Goal: Information Seeking & Learning: Find contact information

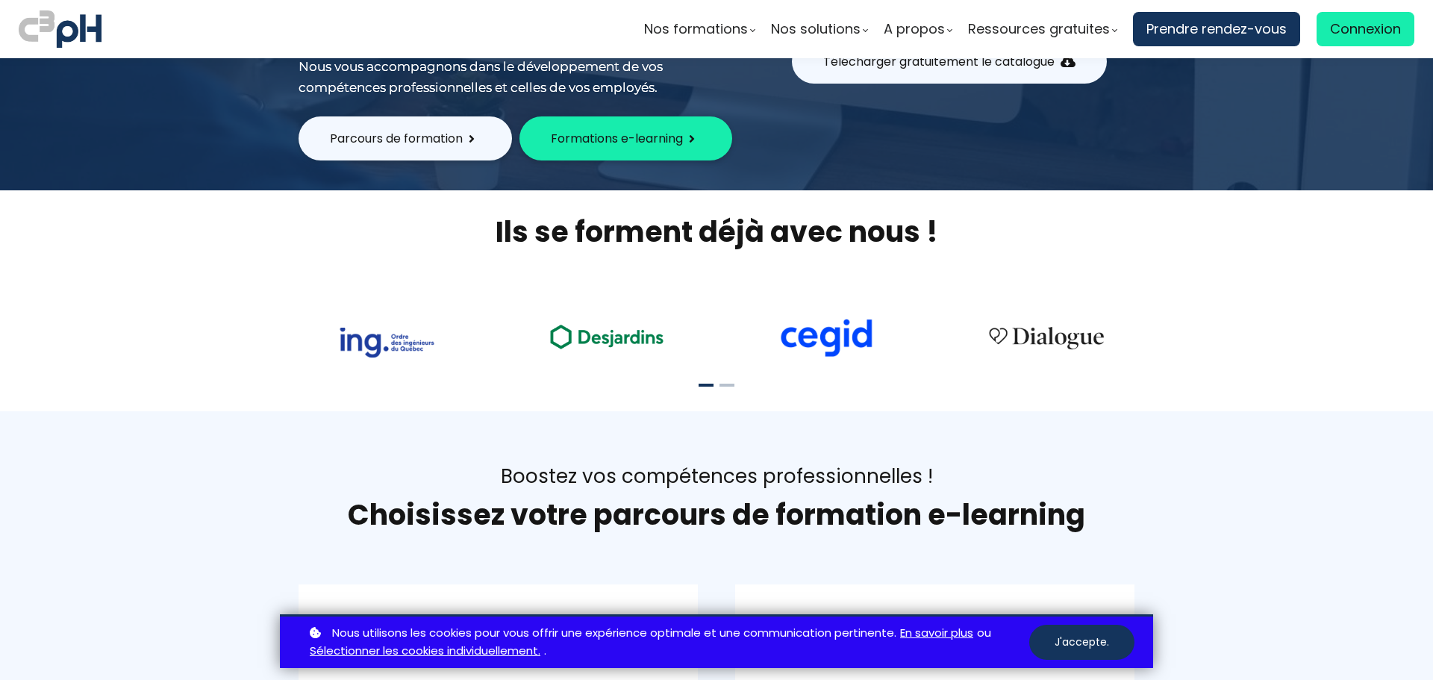
scroll to position [224, 0]
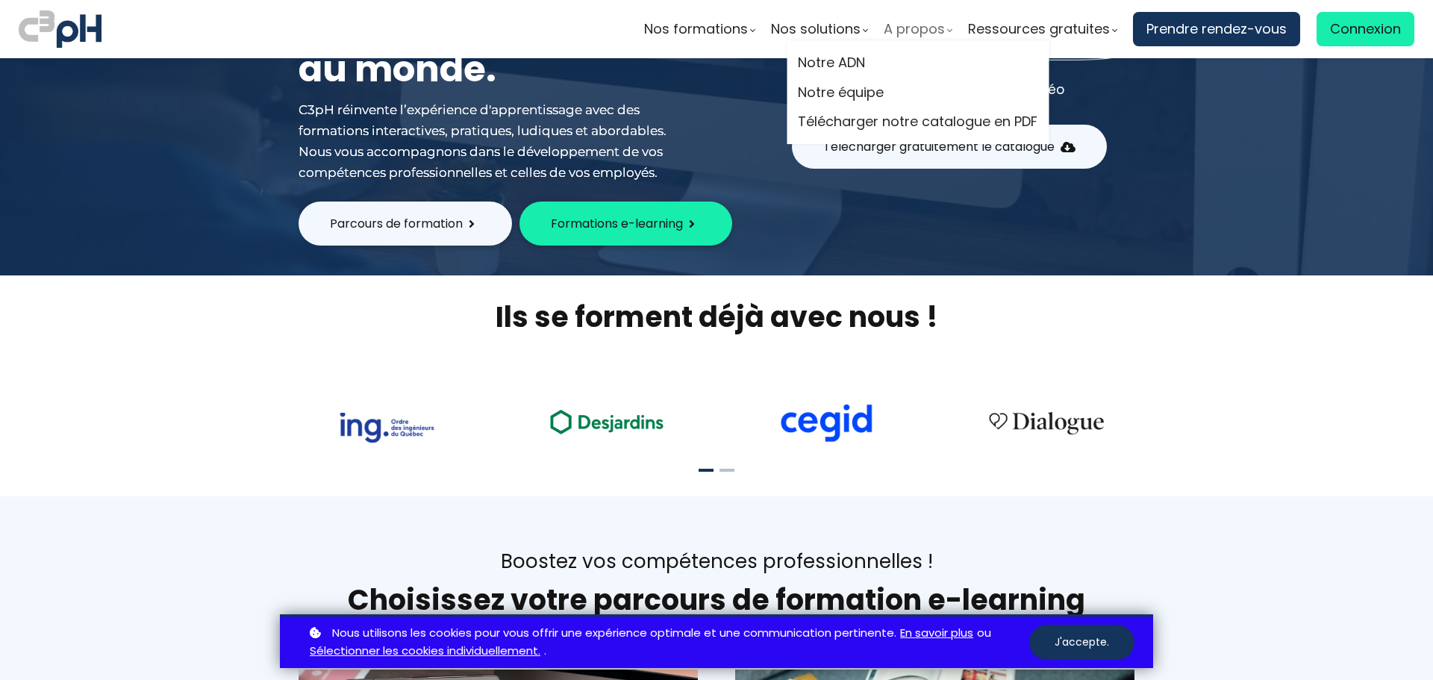
click at [919, 32] on span "A propos" at bounding box center [914, 29] width 61 height 22
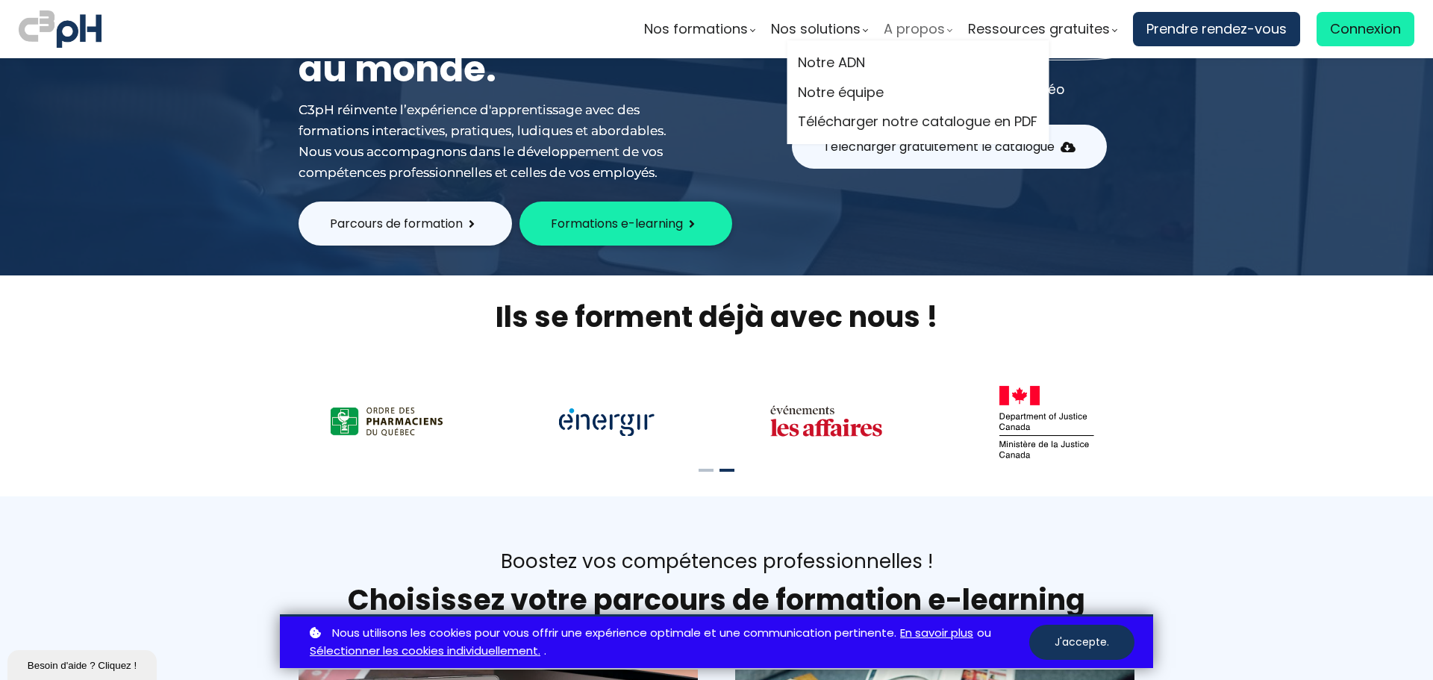
scroll to position [0, 0]
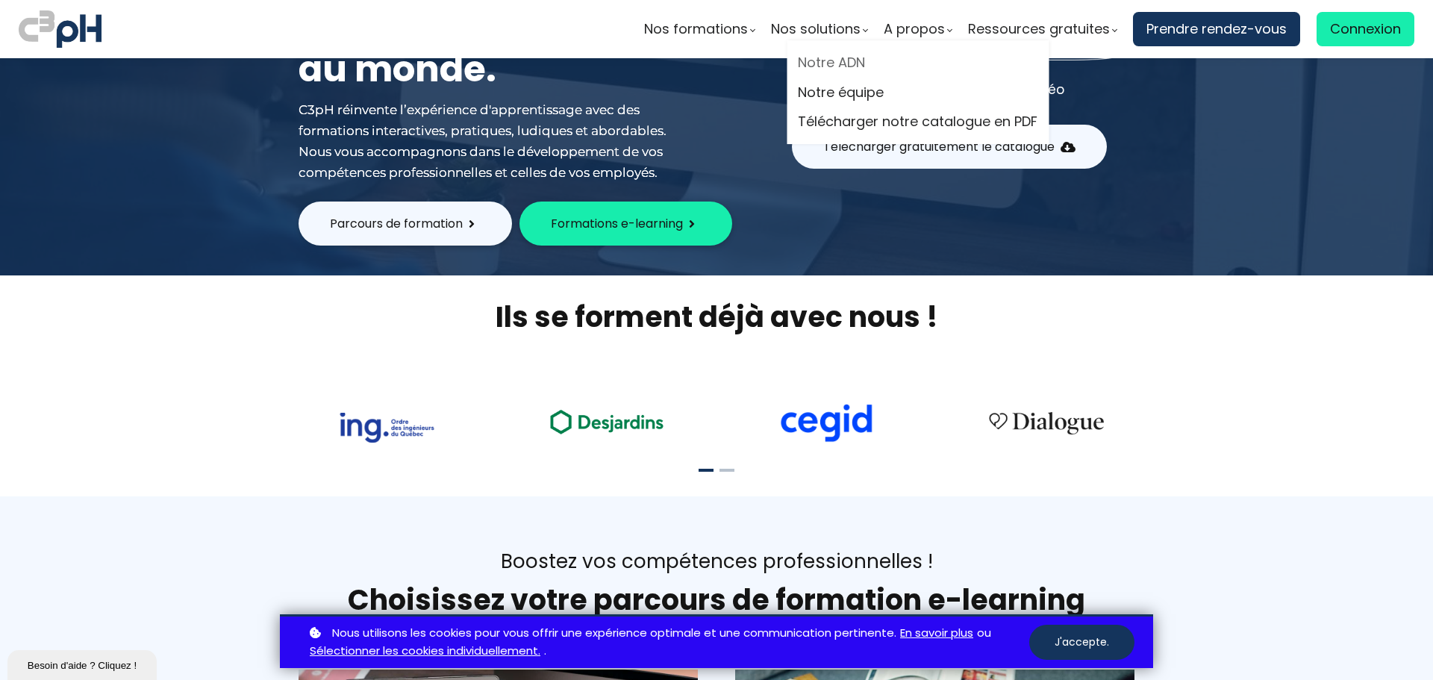
click at [851, 62] on link "Notre ADN" at bounding box center [918, 62] width 240 height 22
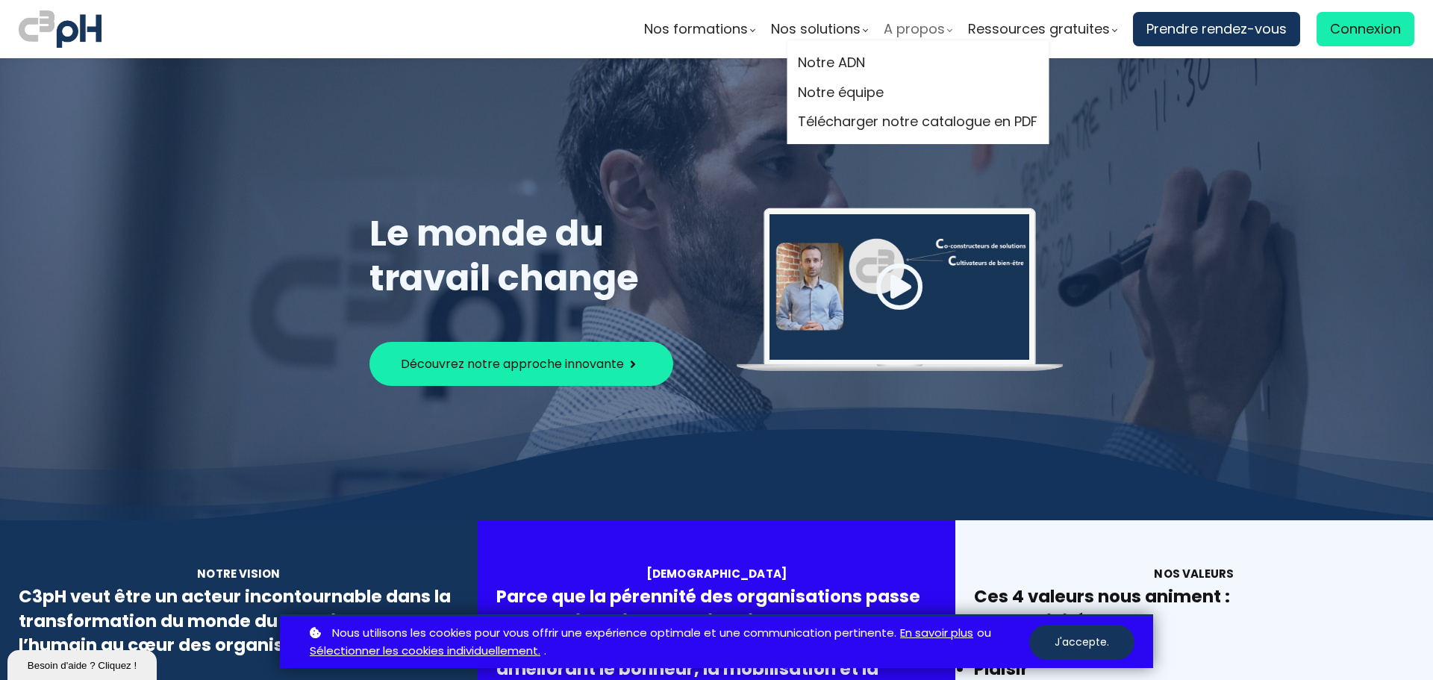
click at [916, 29] on span "A propos" at bounding box center [914, 29] width 61 height 22
click at [877, 61] on link "Notre ADN" at bounding box center [918, 62] width 240 height 22
click at [920, 28] on span "A propos" at bounding box center [914, 29] width 61 height 22
click at [862, 97] on link "Notre équipe" at bounding box center [918, 92] width 240 height 22
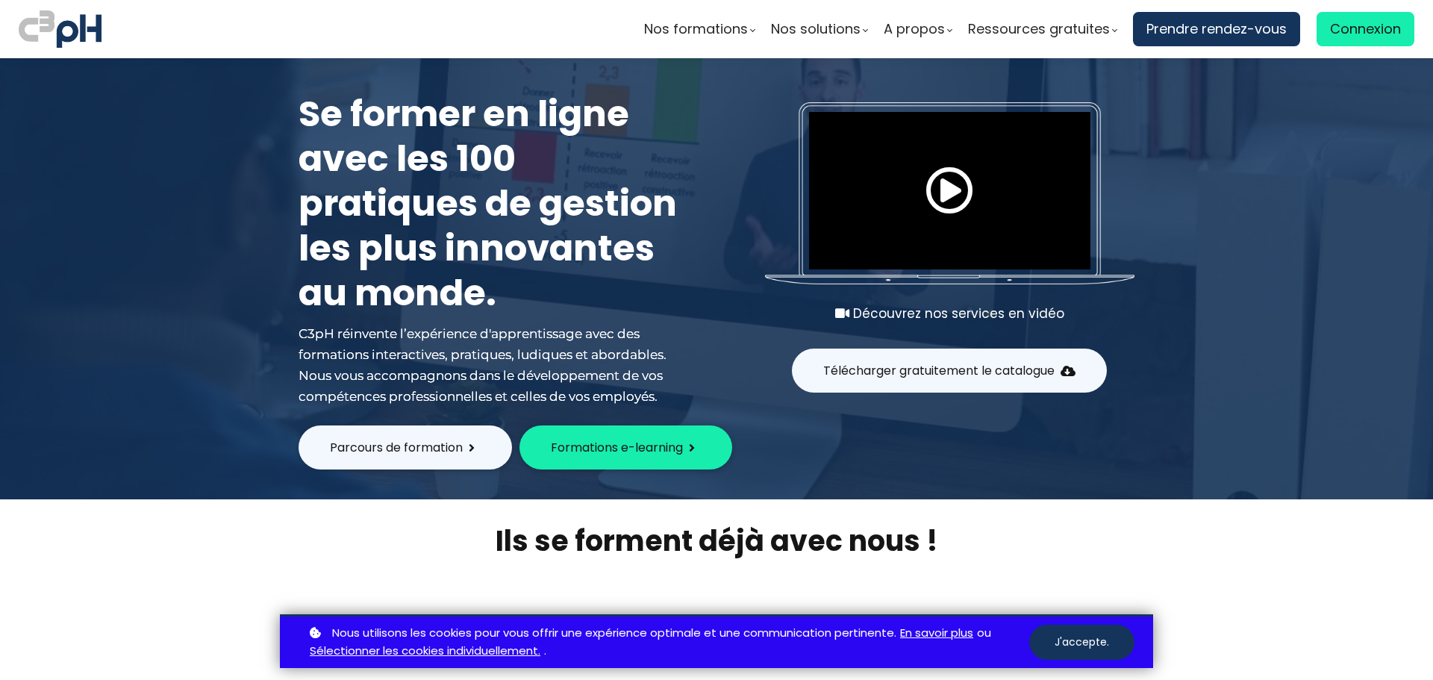
click at [125, 304] on div at bounding box center [716, 278] width 1433 height 441
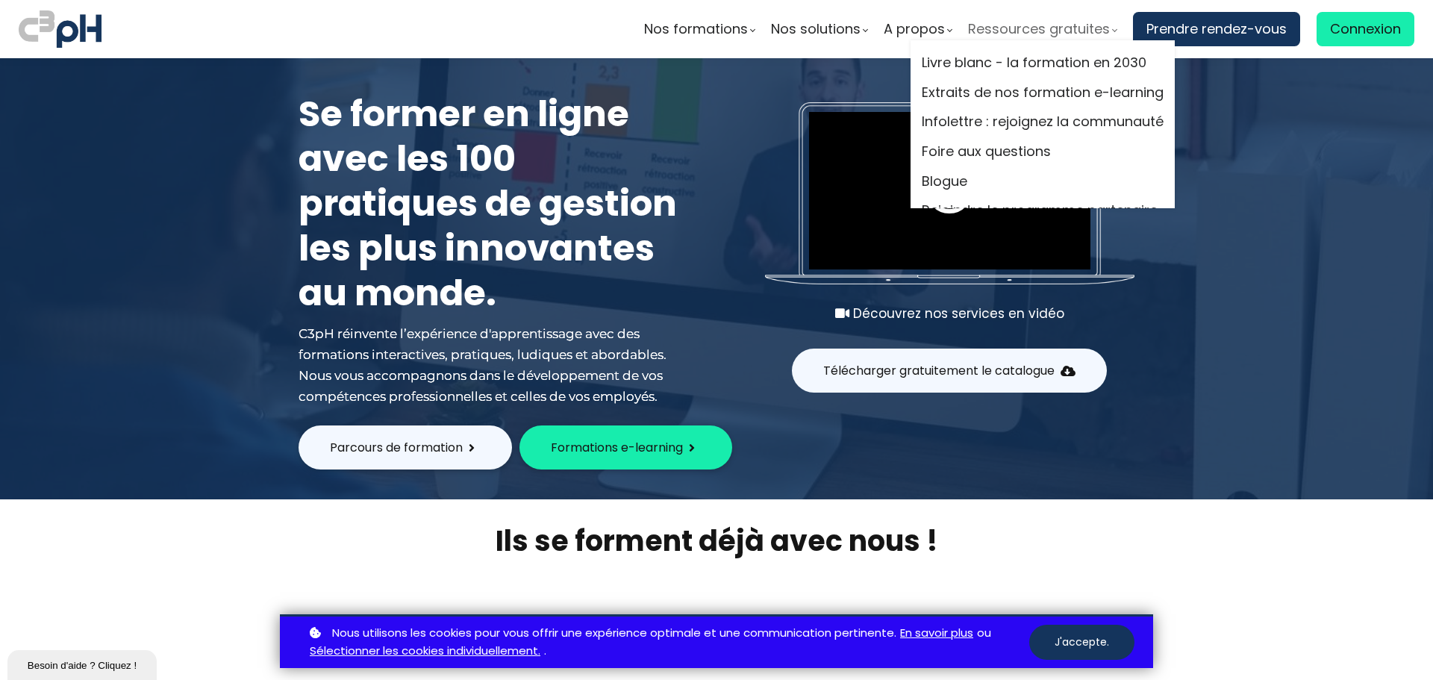
click at [1004, 31] on span "Ressources gratuites" at bounding box center [1039, 29] width 142 height 22
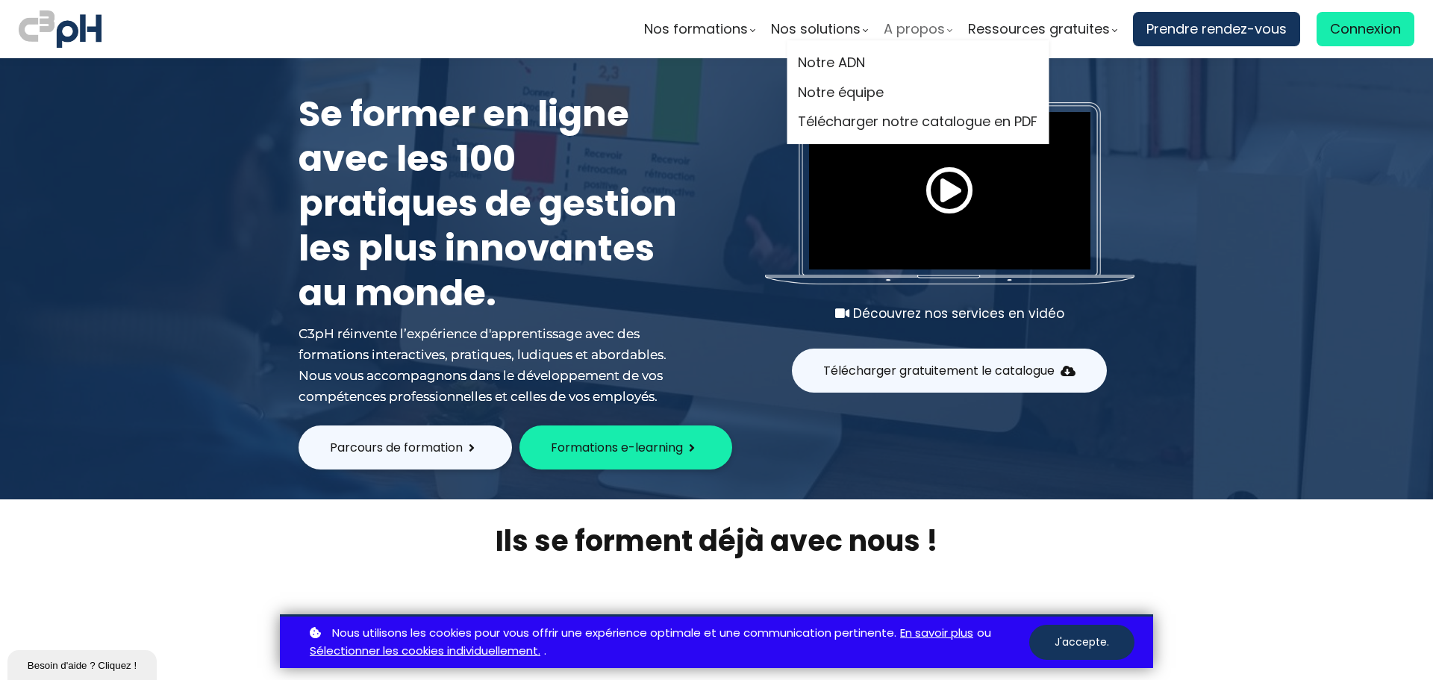
click at [912, 26] on span "A propos" at bounding box center [914, 29] width 61 height 22
click at [871, 90] on link "Notre équipe" at bounding box center [918, 92] width 240 height 22
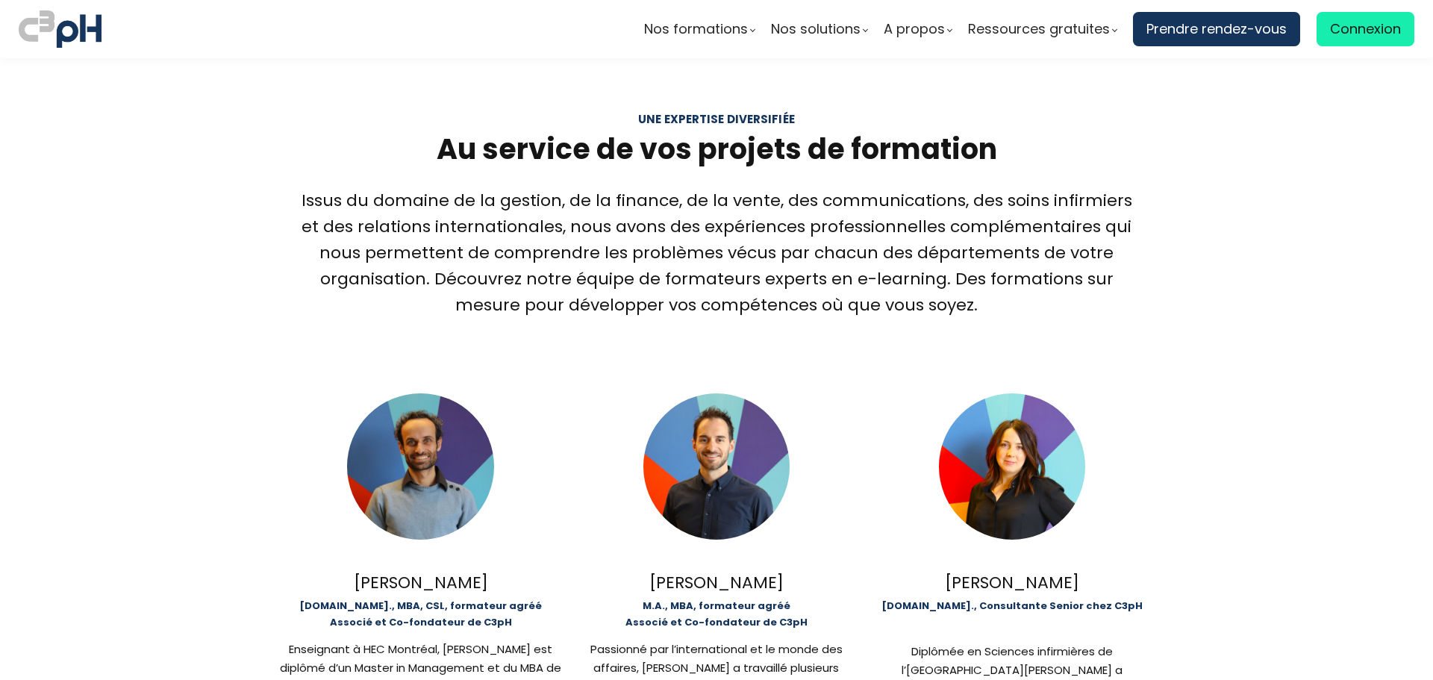
scroll to position [224, 0]
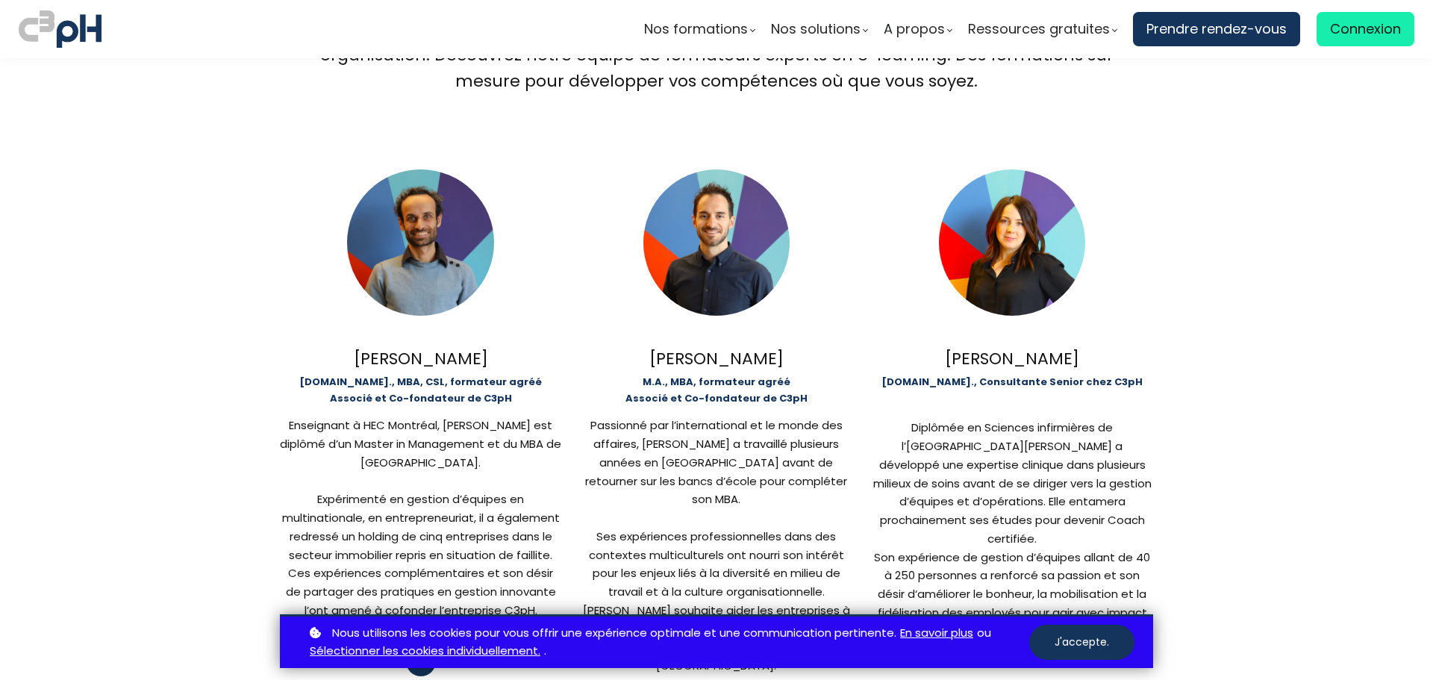
drag, startPoint x: 794, startPoint y: 355, endPoint x: 628, endPoint y: 360, distance: 165.7
click at [628, 360] on div "[PERSON_NAME]" at bounding box center [715, 358] width 281 height 26
click at [1177, 260] on section "Une expertise diversifiée Au service de vos projets de formation Issus du domai…" at bounding box center [716, 641] width 1433 height 1614
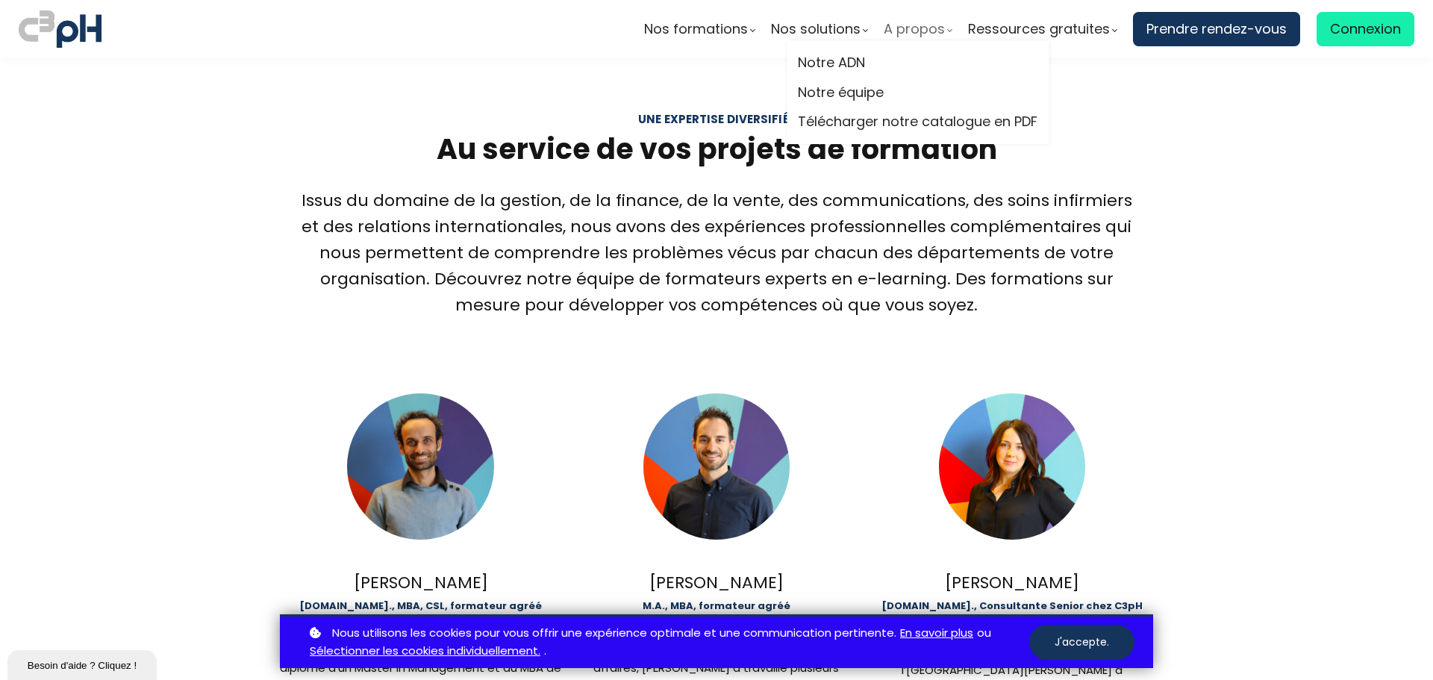
click at [898, 25] on span "A propos" at bounding box center [914, 29] width 61 height 22
click at [846, 92] on link "Notre équipe" at bounding box center [918, 92] width 240 height 22
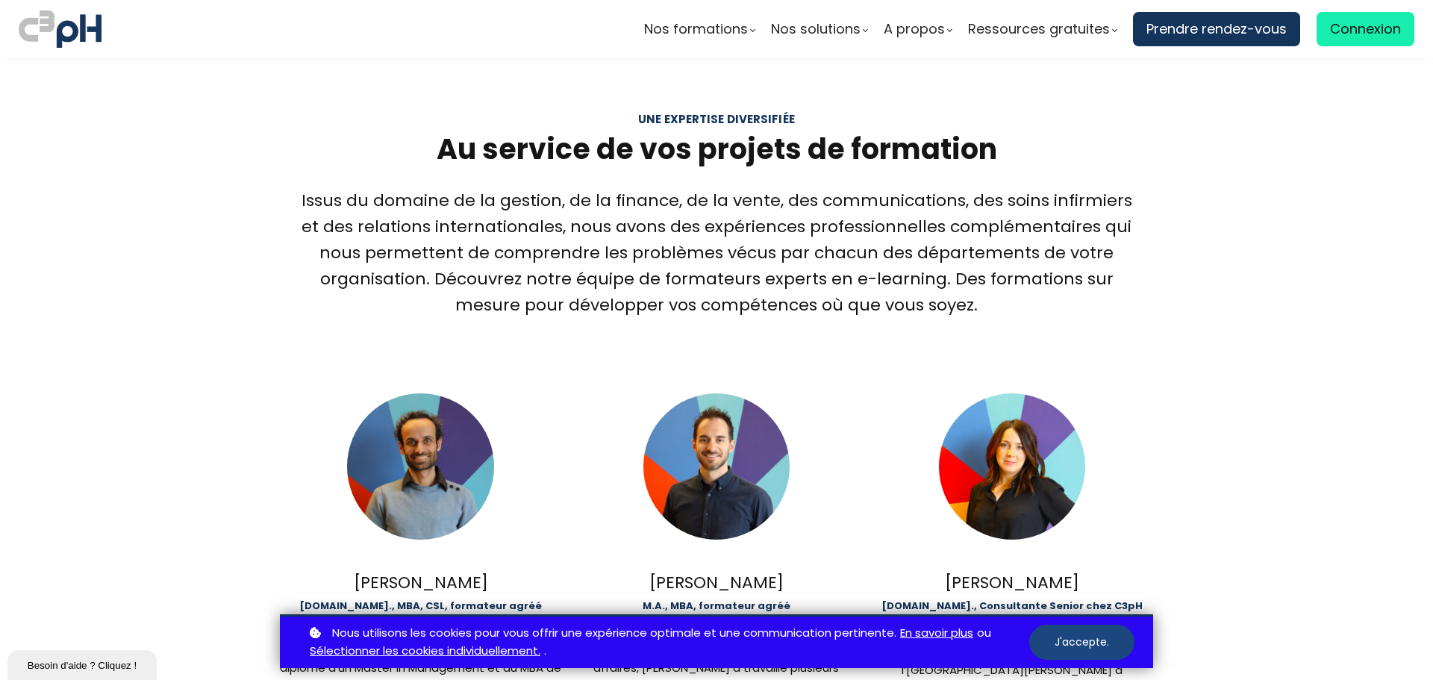
click at [1081, 637] on button "J'accepte." at bounding box center [1081, 642] width 105 height 35
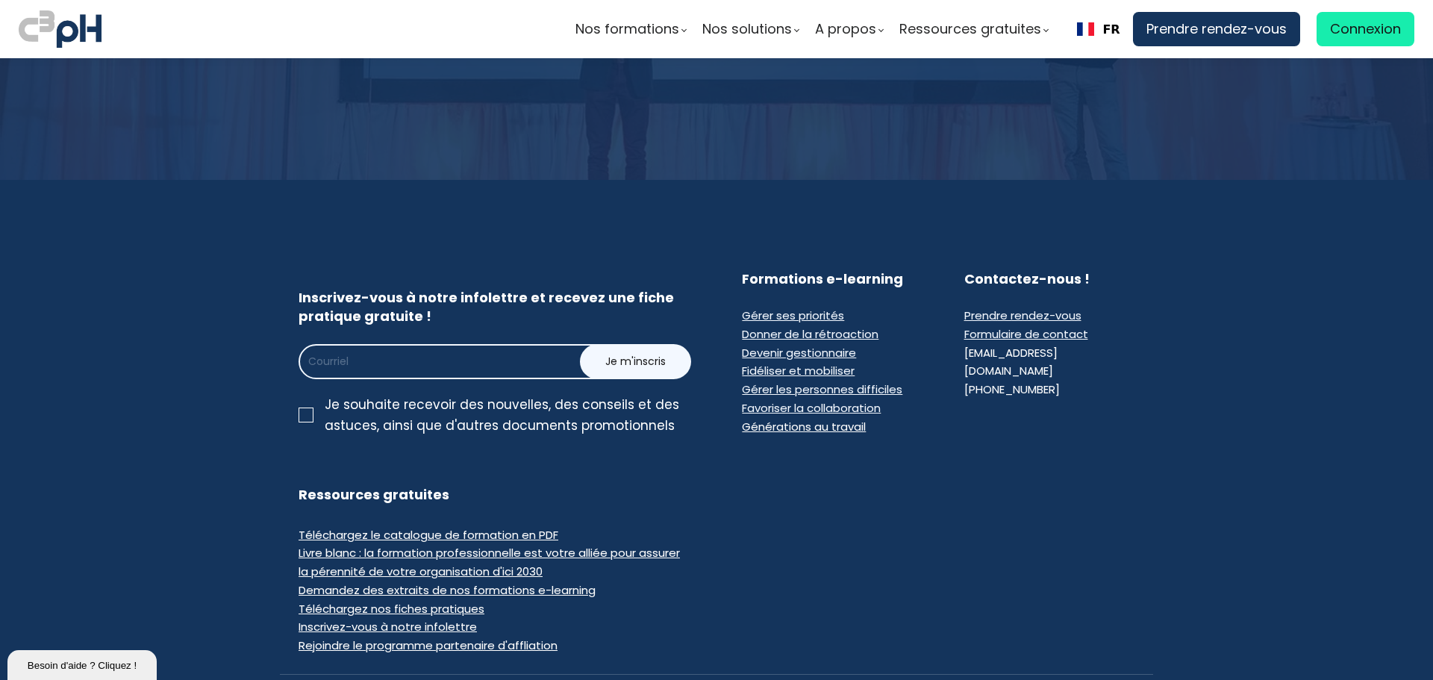
scroll to position [3326, 0]
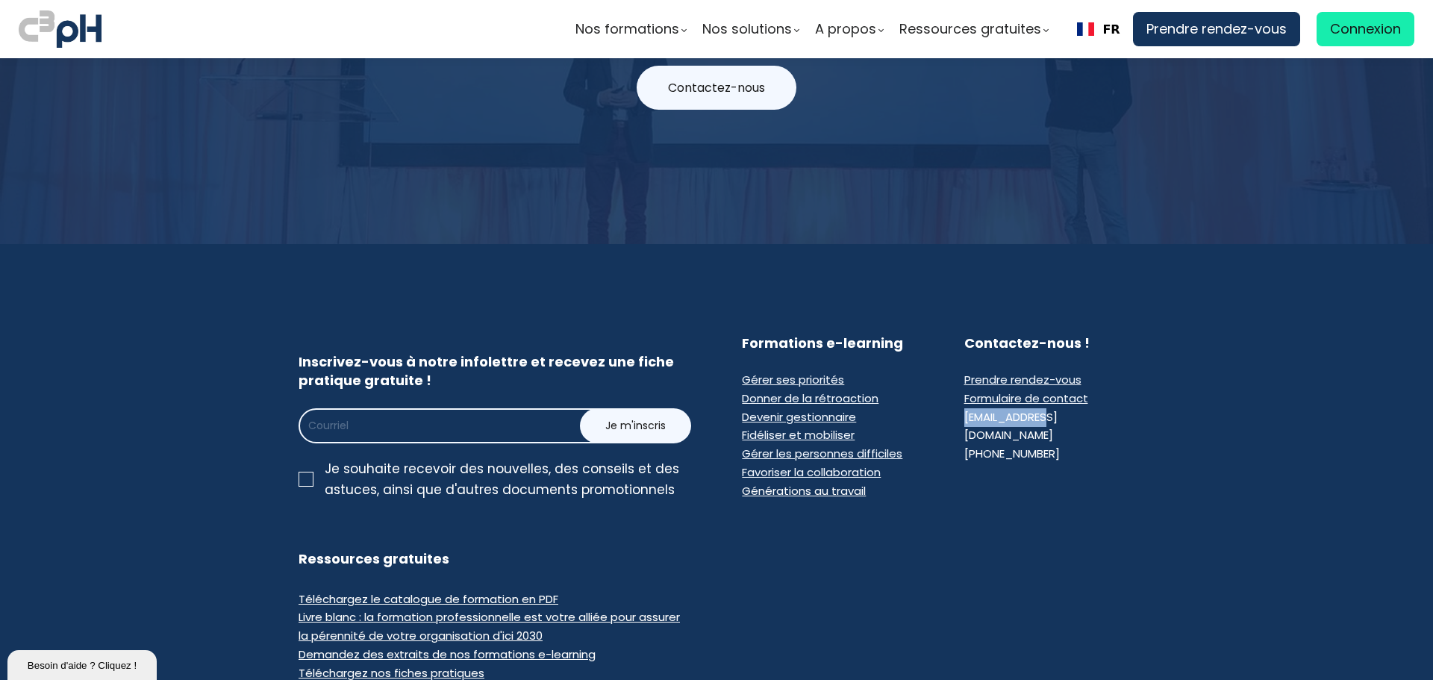
drag, startPoint x: 1072, startPoint y: 327, endPoint x: 958, endPoint y: 322, distance: 113.5
click at [958, 334] on div "Contactez-nous ! Prendre rendez-vous Formulaire de contact [EMAIL_ADDRESS][DOMA…" at bounding box center [1048, 417] width 207 height 166
copy div "[EMAIL_ADDRESS][DOMAIN_NAME]"
